Goal: Task Accomplishment & Management: Manage account settings

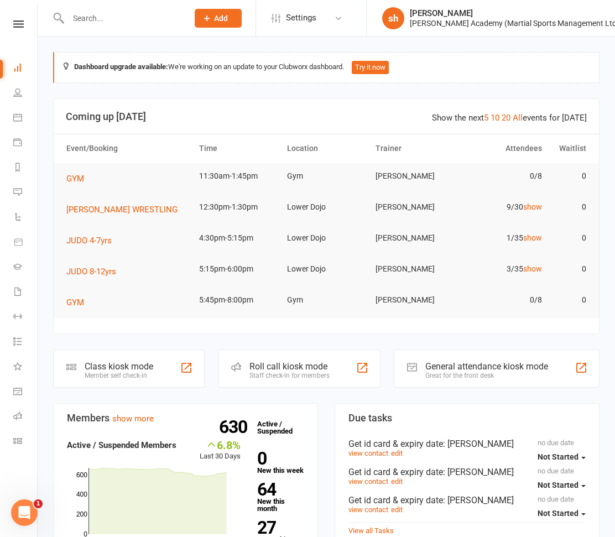
click at [119, 20] on input "text" at bounding box center [123, 18] width 116 height 15
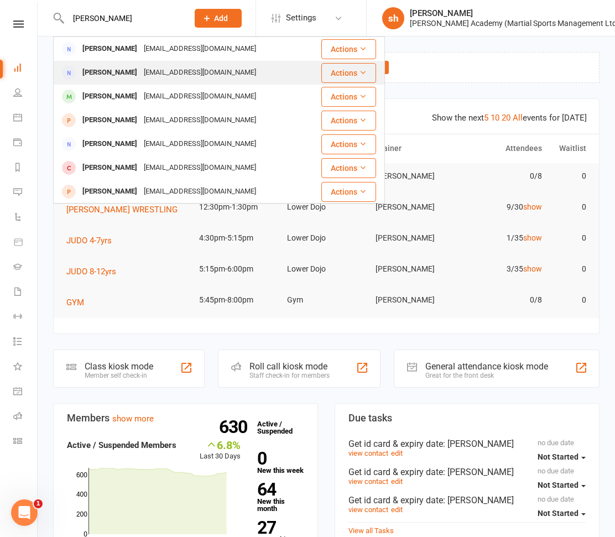
type input "[PERSON_NAME]"
click at [112, 75] on div "[PERSON_NAME]" at bounding box center [109, 73] width 61 height 16
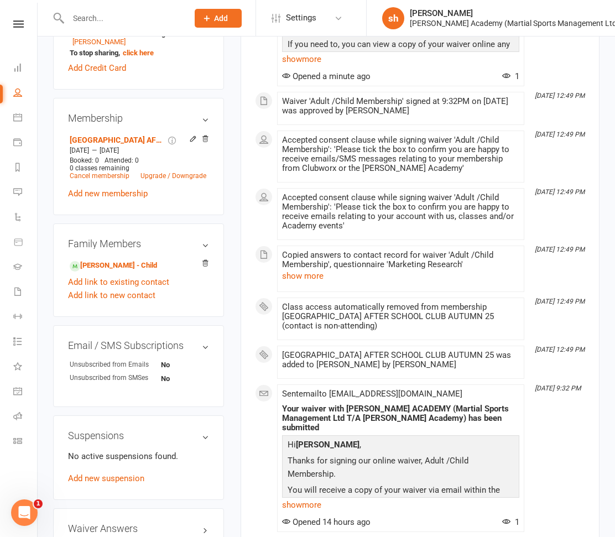
scroll to position [408, 0]
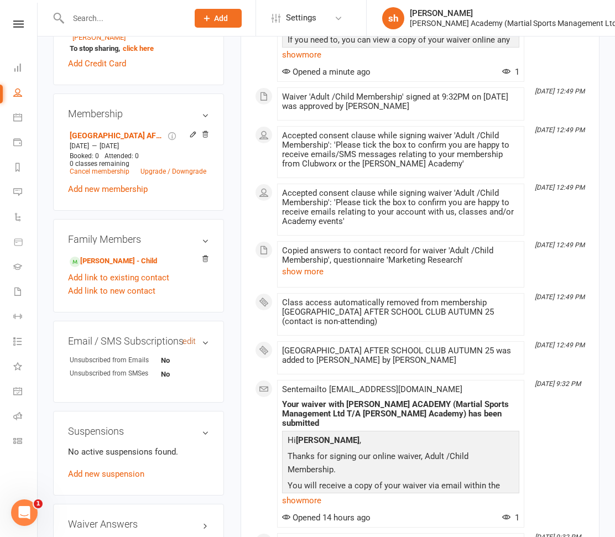
click at [186, 339] on link "edit" at bounding box center [189, 341] width 13 height 9
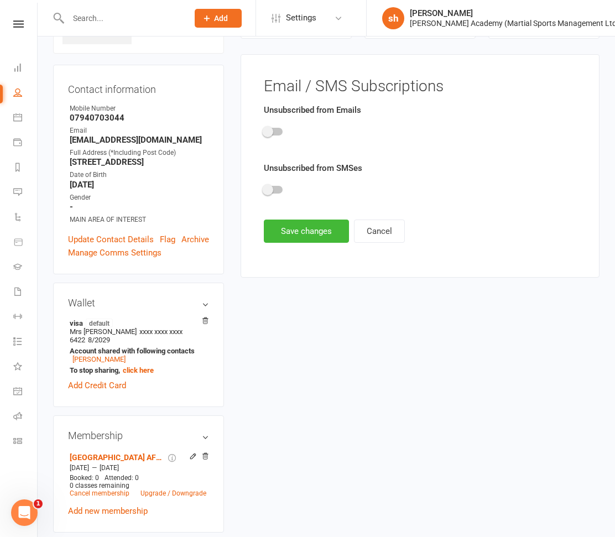
scroll to position [84, 0]
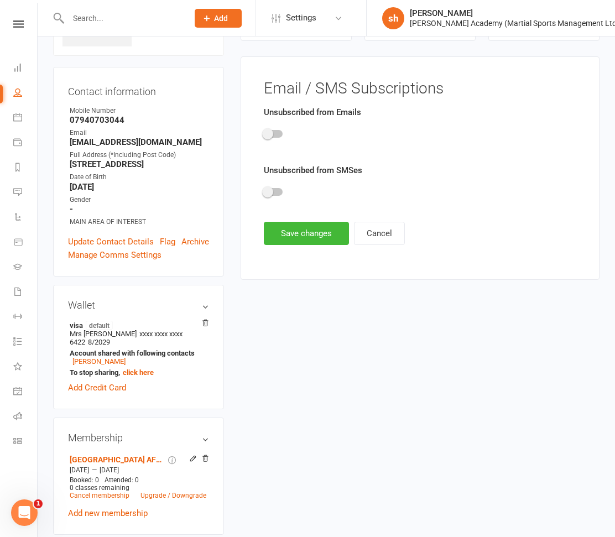
click at [266, 190] on span at bounding box center [267, 191] width 11 height 11
click at [264, 190] on input "checkbox" at bounding box center [264, 190] width 0 height 0
click at [298, 228] on button "Save changes" at bounding box center [306, 233] width 85 height 23
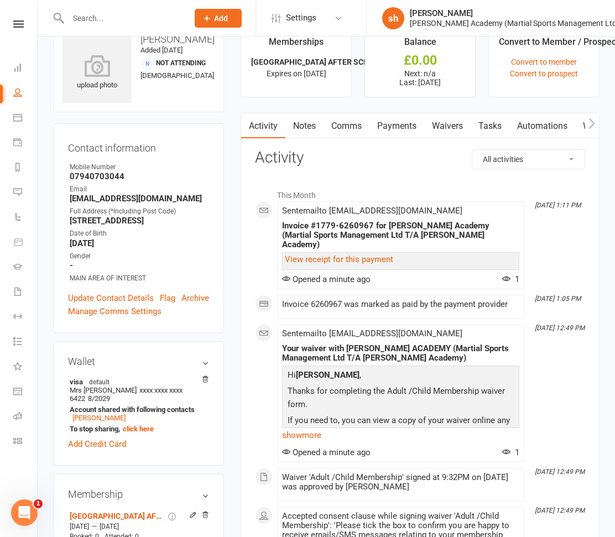
scroll to position [0, 0]
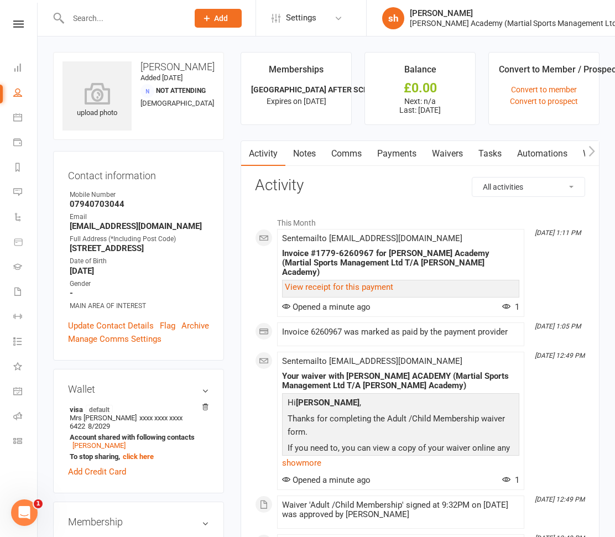
click at [356, 54] on ul "Memberships [GEOGRAPHIC_DATA] AFTER SCHOOL CLUB AUTUM... Expires on [DATE] Bala…" at bounding box center [420, 88] width 359 height 73
click at [320, 16] on link "Settings" at bounding box center [310, 18] width 77 height 25
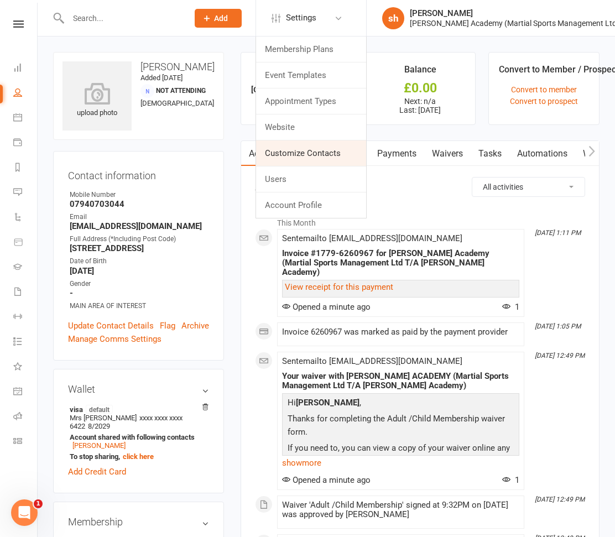
click at [287, 151] on link "Customize Contacts" at bounding box center [311, 153] width 110 height 25
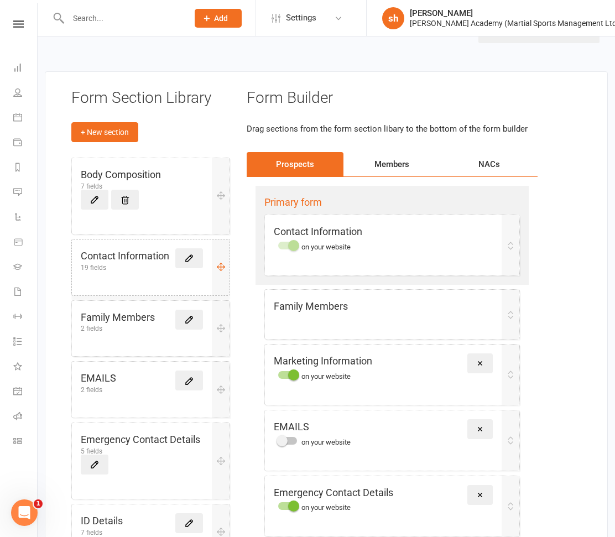
scroll to position [41, 0]
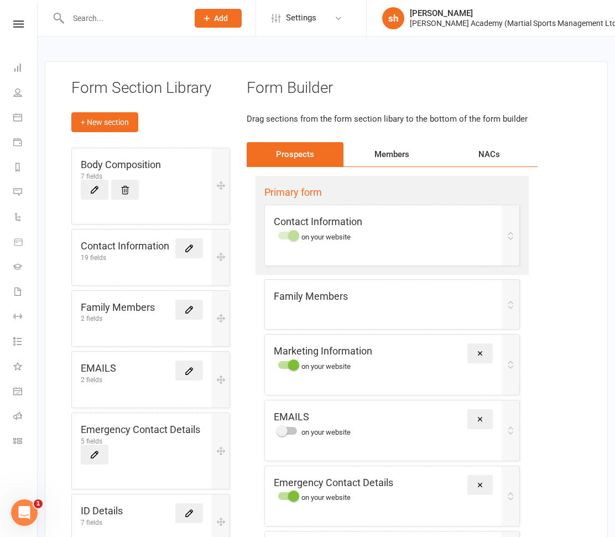
click at [381, 159] on div "Members" at bounding box center [392, 154] width 97 height 24
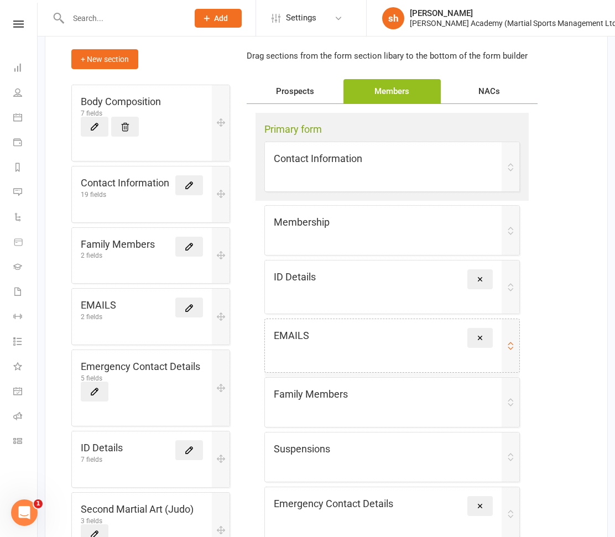
scroll to position [102, 0]
